Goal: Information Seeking & Learning: Find specific page/section

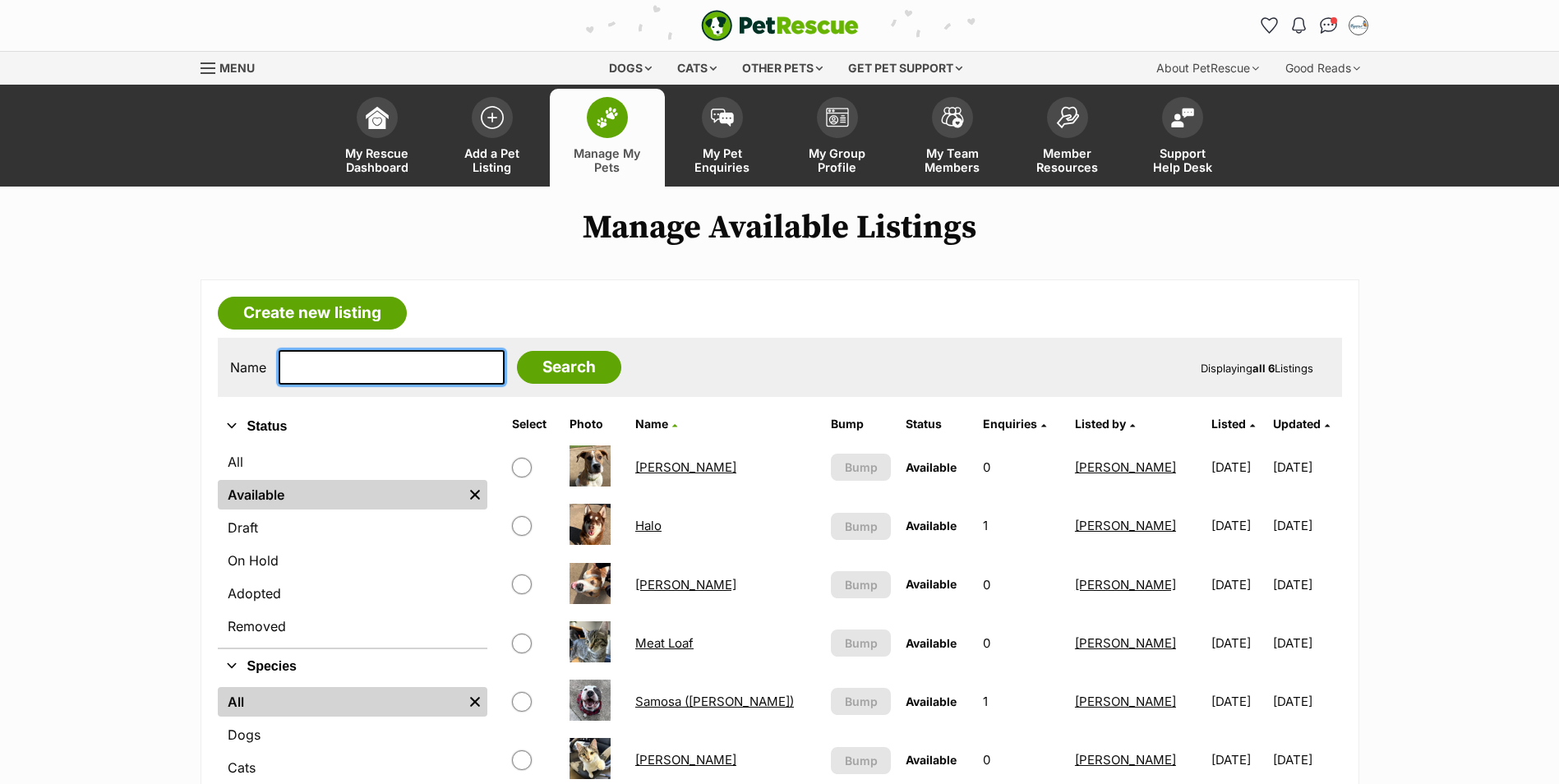
click at [345, 369] on input "text" at bounding box center [392, 367] width 226 height 35
click at [622, 69] on div "Dogs" at bounding box center [631, 69] width 66 height 33
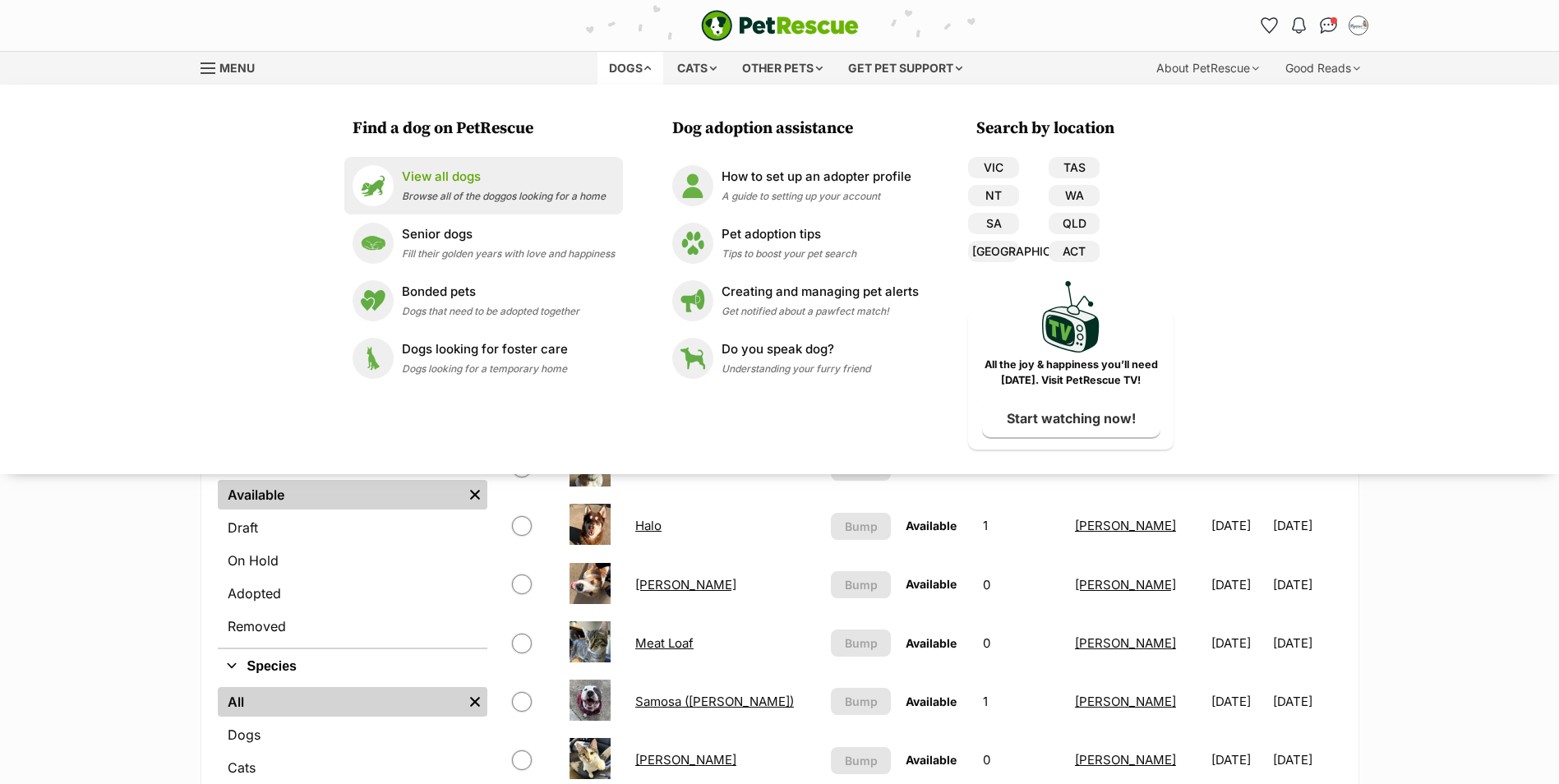
click at [487, 181] on p "View all dogs" at bounding box center [504, 177] width 204 height 19
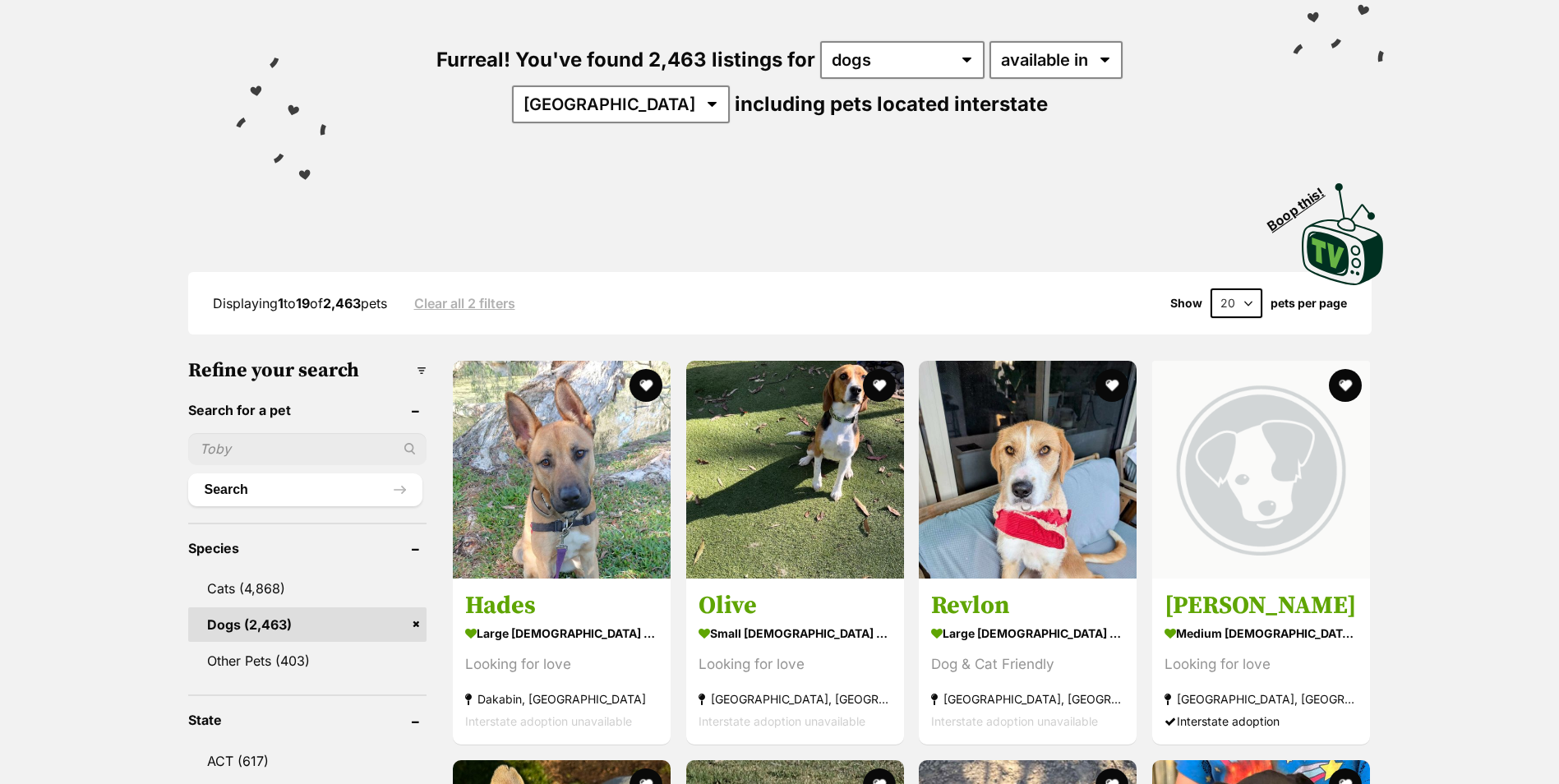
click at [240, 444] on input "text" at bounding box center [308, 449] width 239 height 31
type input "[PERSON_NAME]"
click at [189, 474] on button "Search" at bounding box center [306, 490] width 235 height 33
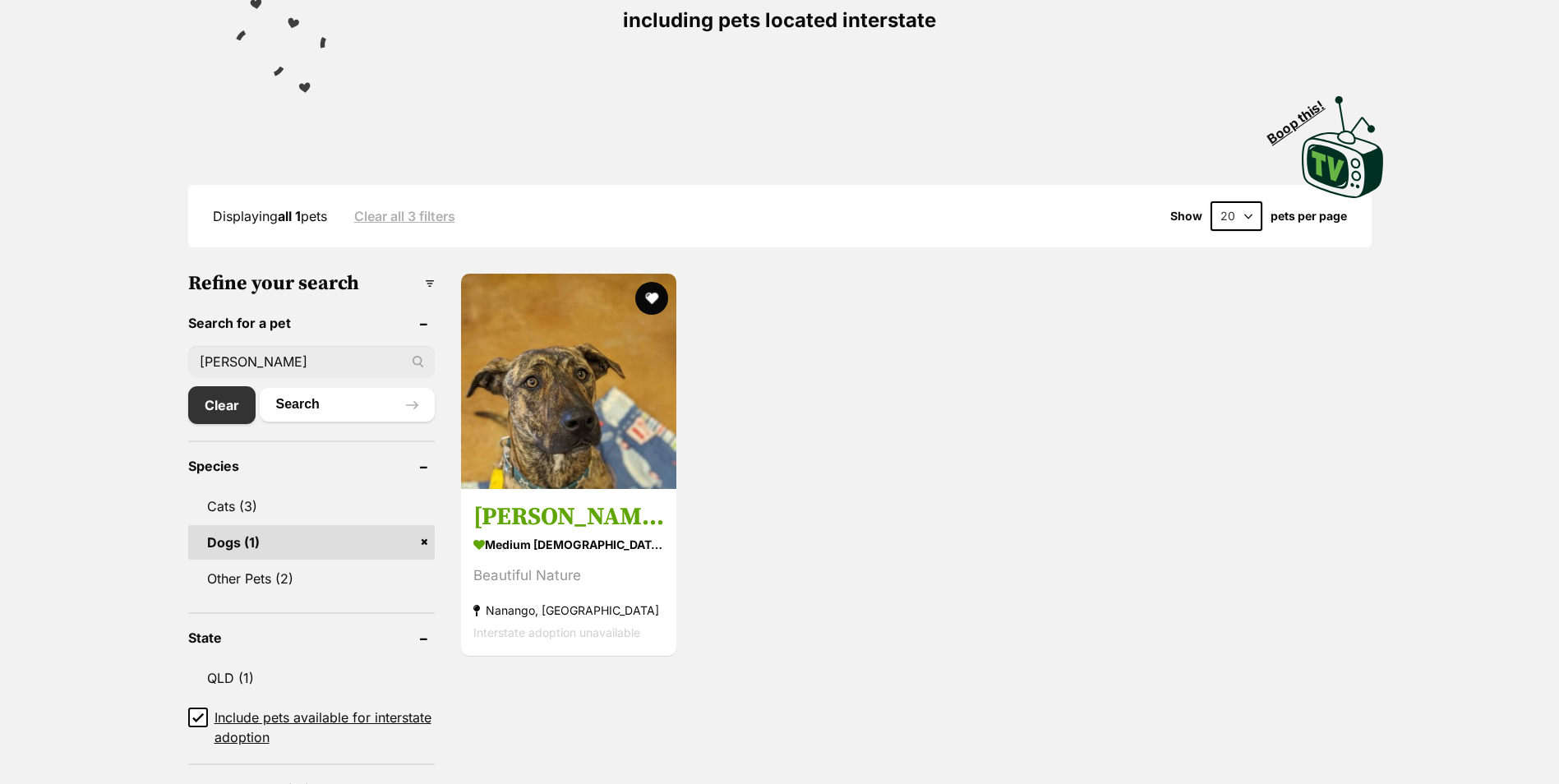
drag, startPoint x: 268, startPoint y: 365, endPoint x: 110, endPoint y: 342, distance: 159.7
type input "Blodnie"
click at [260, 388] on button "Search" at bounding box center [347, 404] width 175 height 33
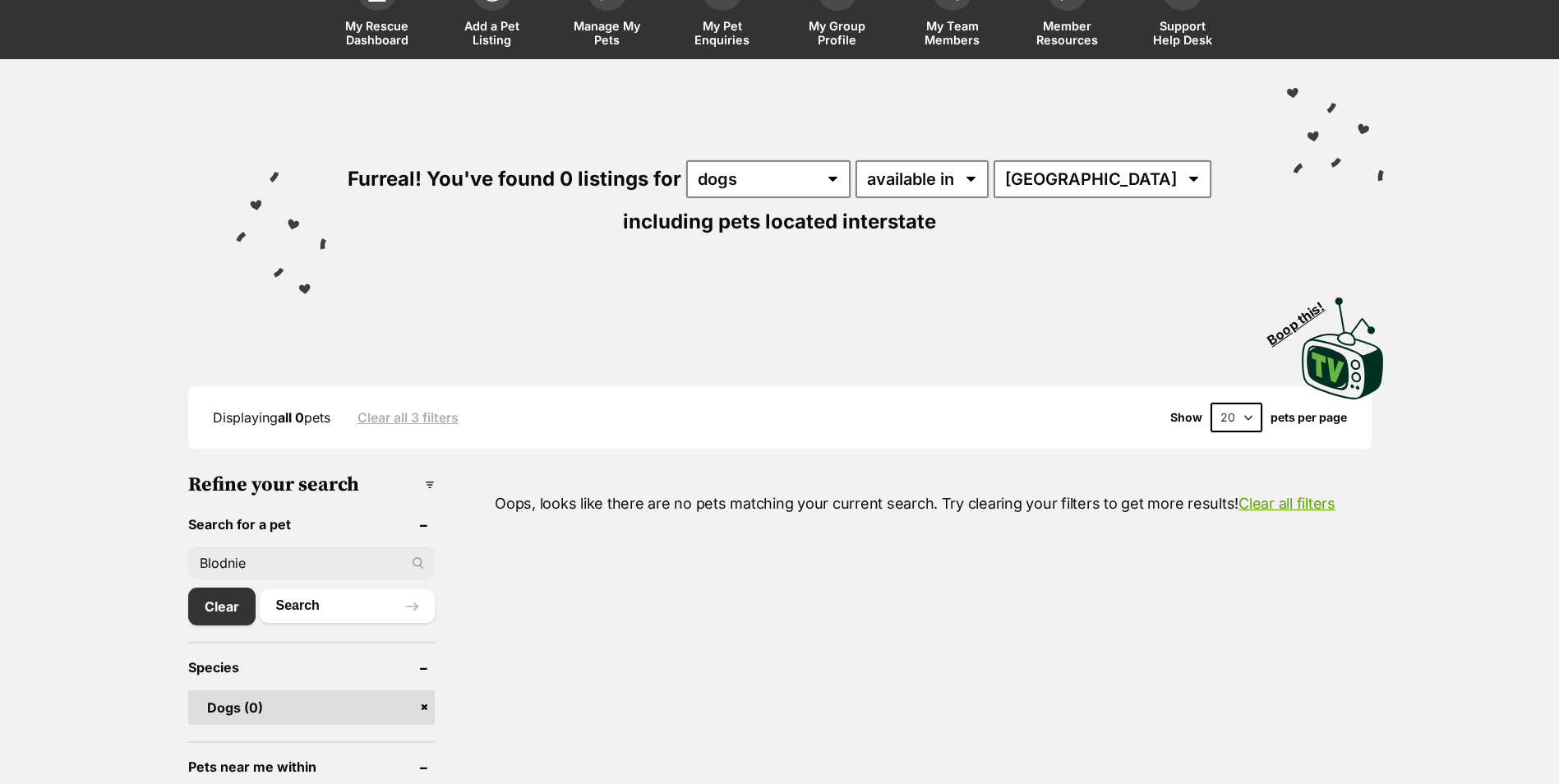
scroll to position [247, 0]
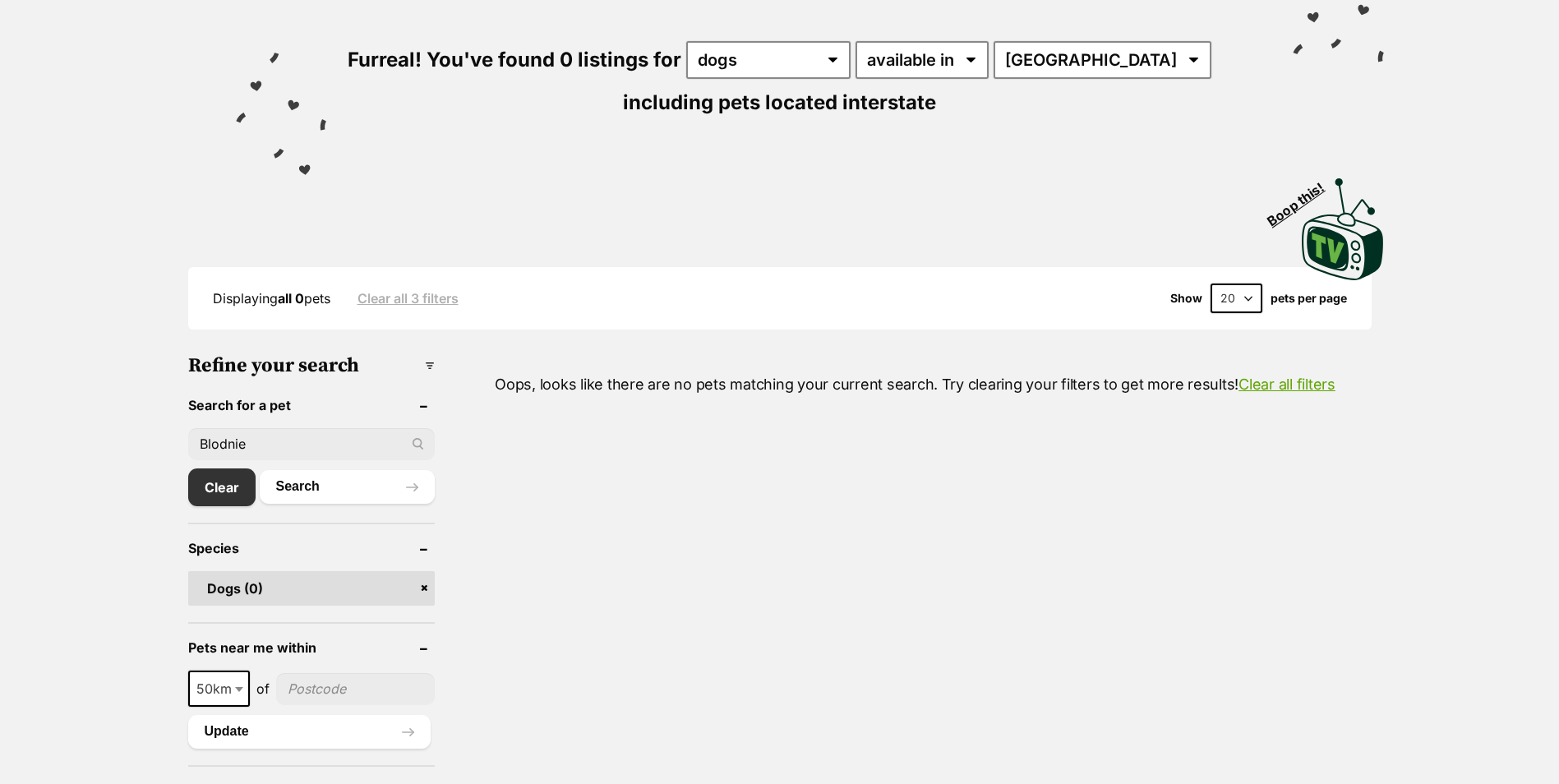
click at [275, 448] on input "Blodnie" at bounding box center [311, 444] width 247 height 31
type input "Blondie"
click at [260, 470] on button "Search" at bounding box center [347, 486] width 175 height 33
